Goal: Find contact information: Find contact information

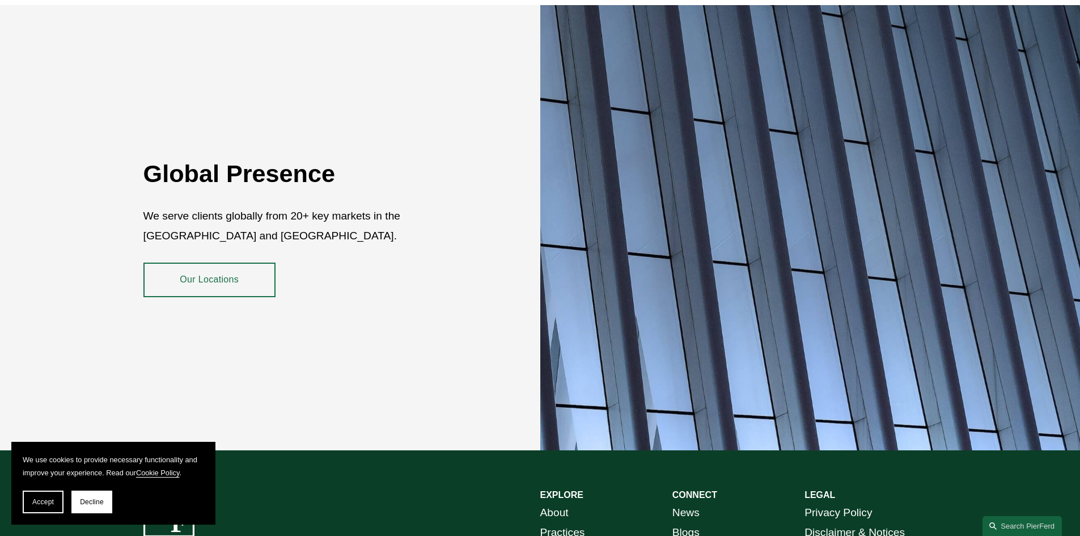
scroll to position [1975, 0]
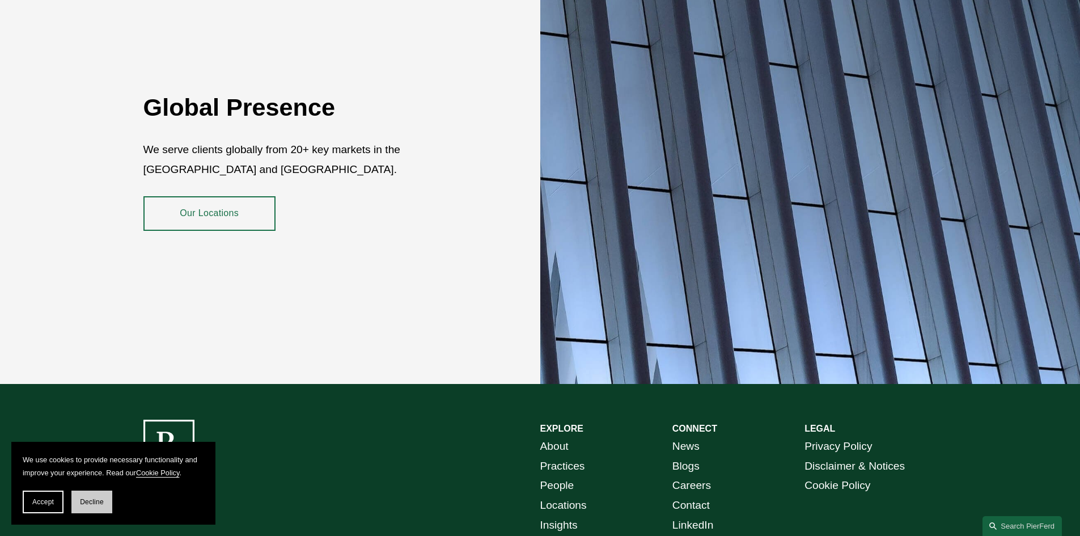
click at [91, 496] on button "Decline" at bounding box center [91, 501] width 41 height 23
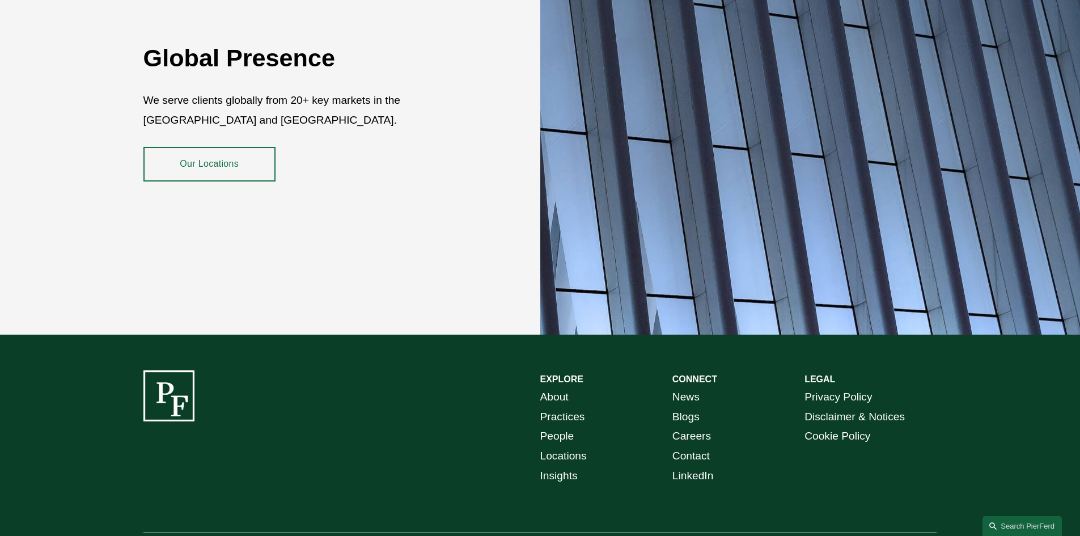
scroll to position [2073, 0]
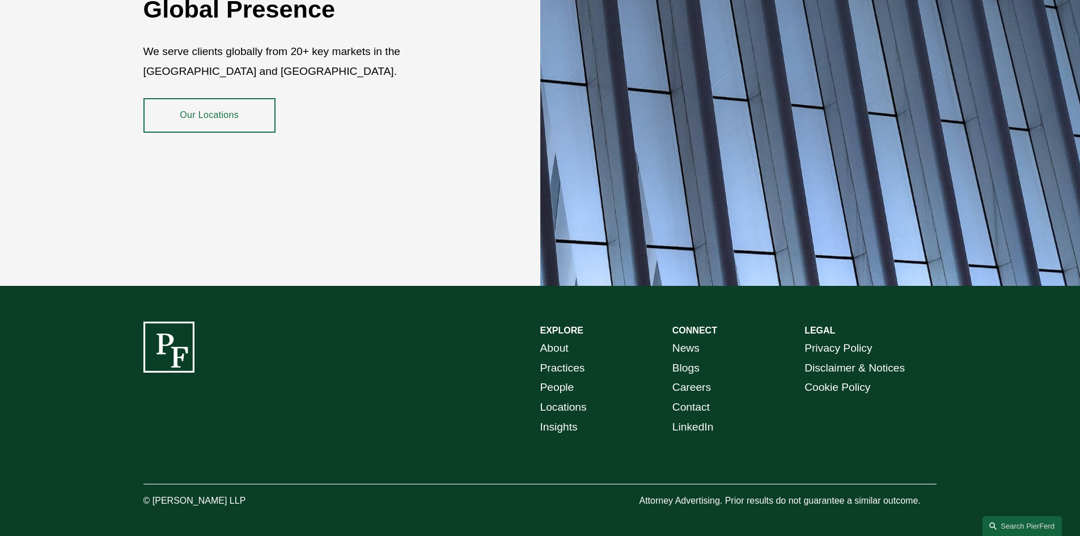
click at [691, 397] on link "Contact" at bounding box center [690, 407] width 37 height 20
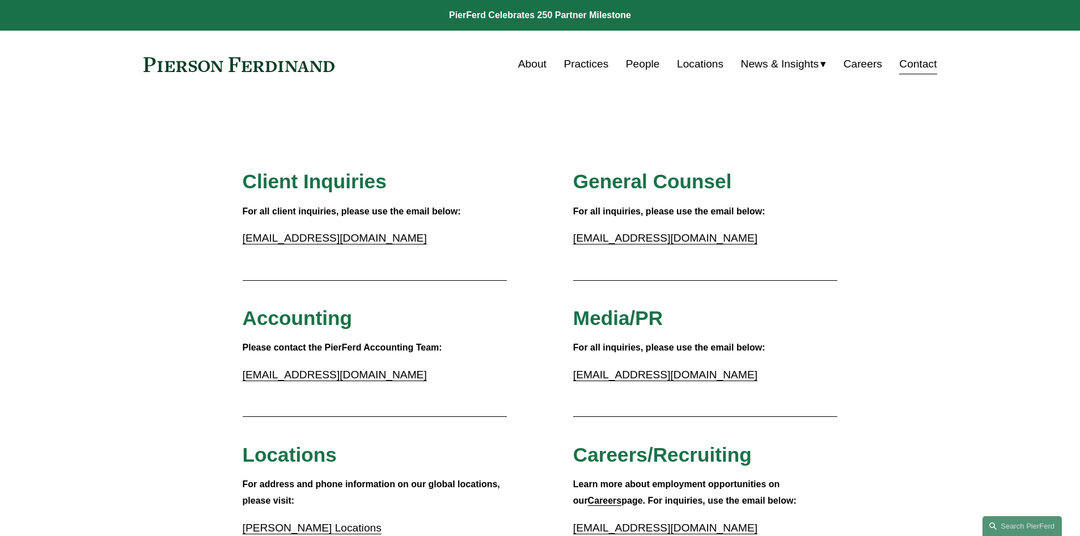
click at [682, 65] on link "Locations" at bounding box center [700, 64] width 46 height 22
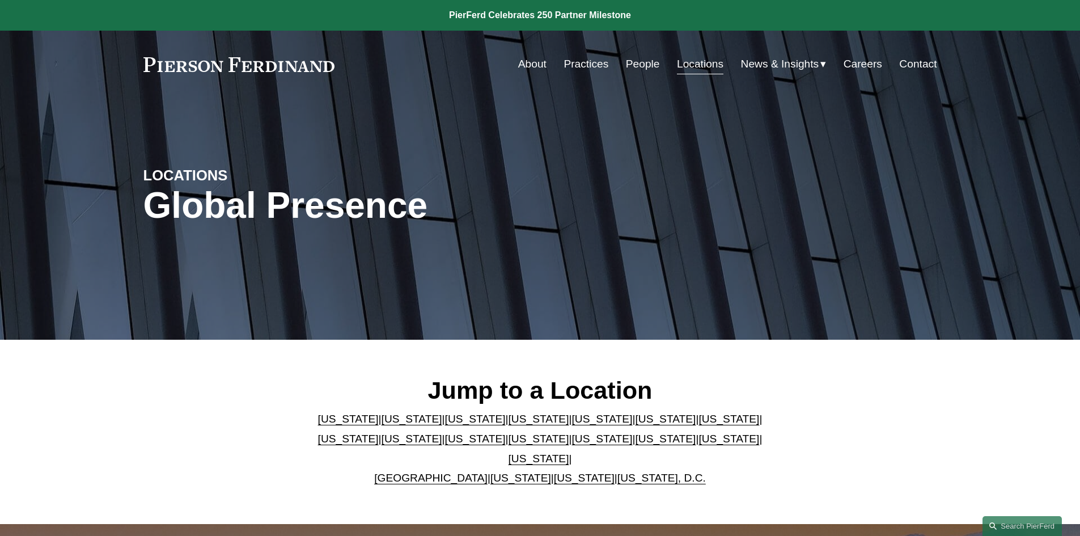
scroll to position [57, 0]
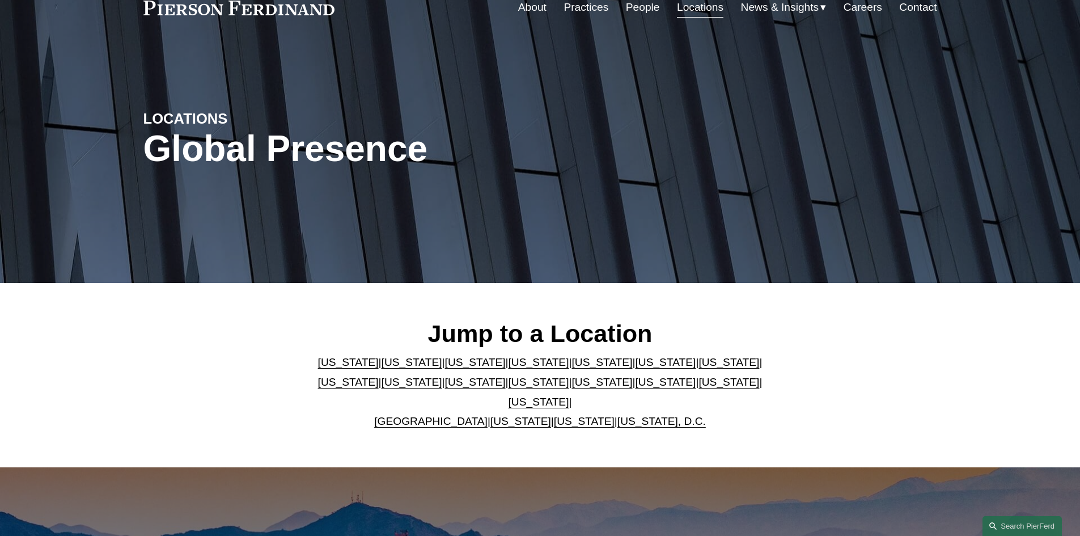
click at [450, 415] on link "United Kingdom" at bounding box center [430, 421] width 113 height 12
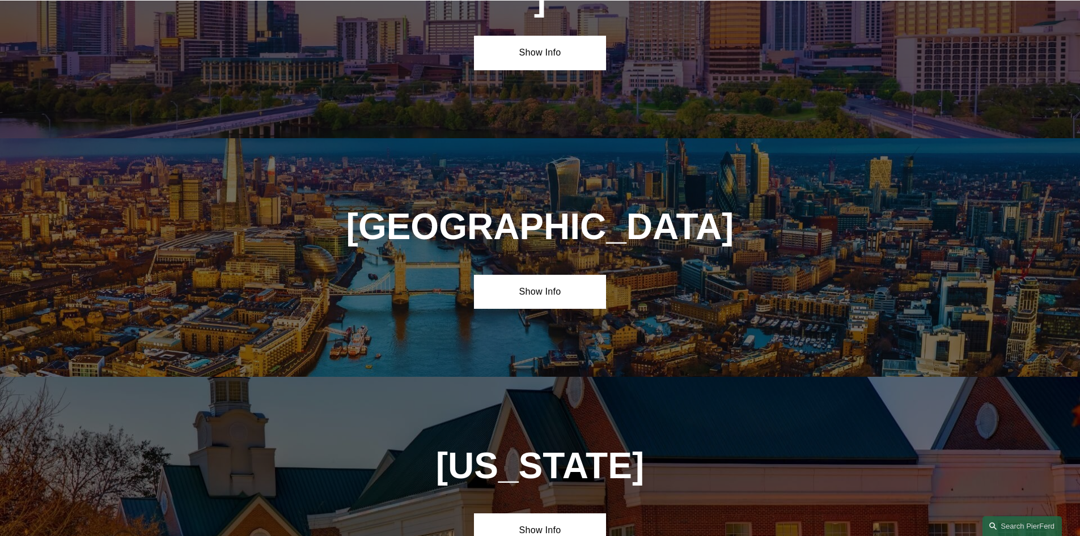
scroll to position [4099, 0]
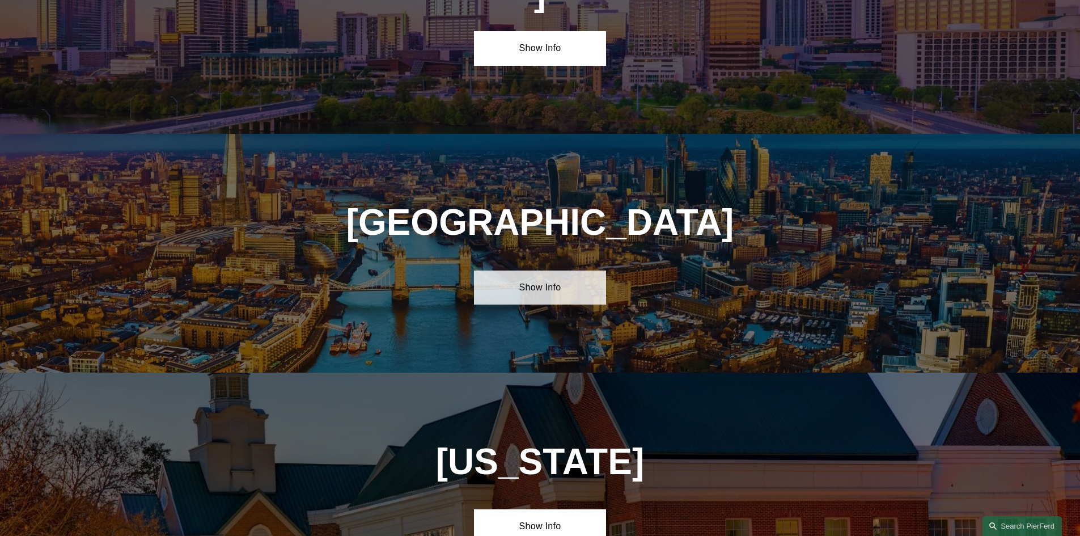
click at [544, 270] on link "Show Info" at bounding box center [540, 287] width 132 height 34
